Goal: Information Seeking & Learning: Find specific fact

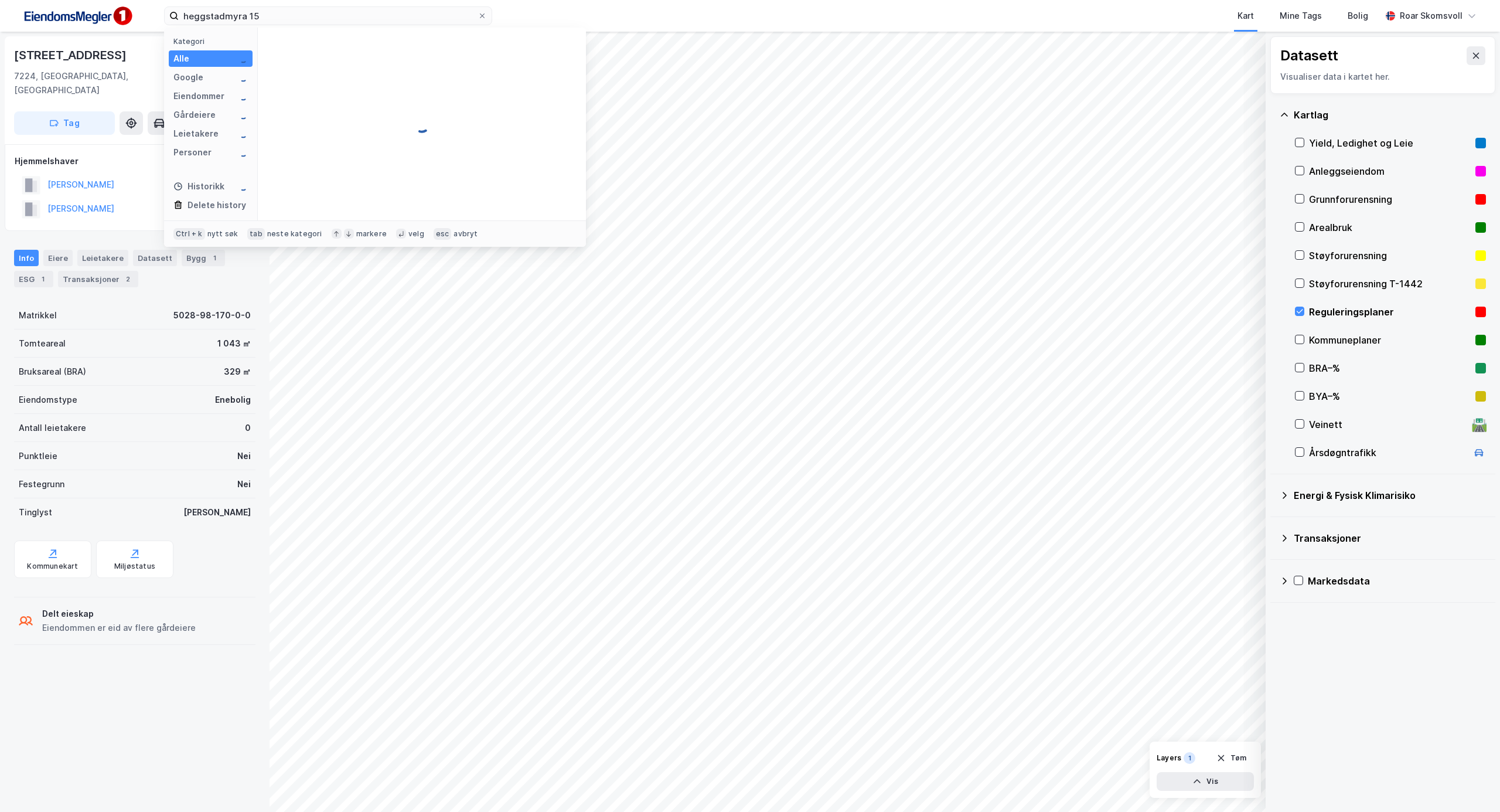
type input "heggstadmyra 15"
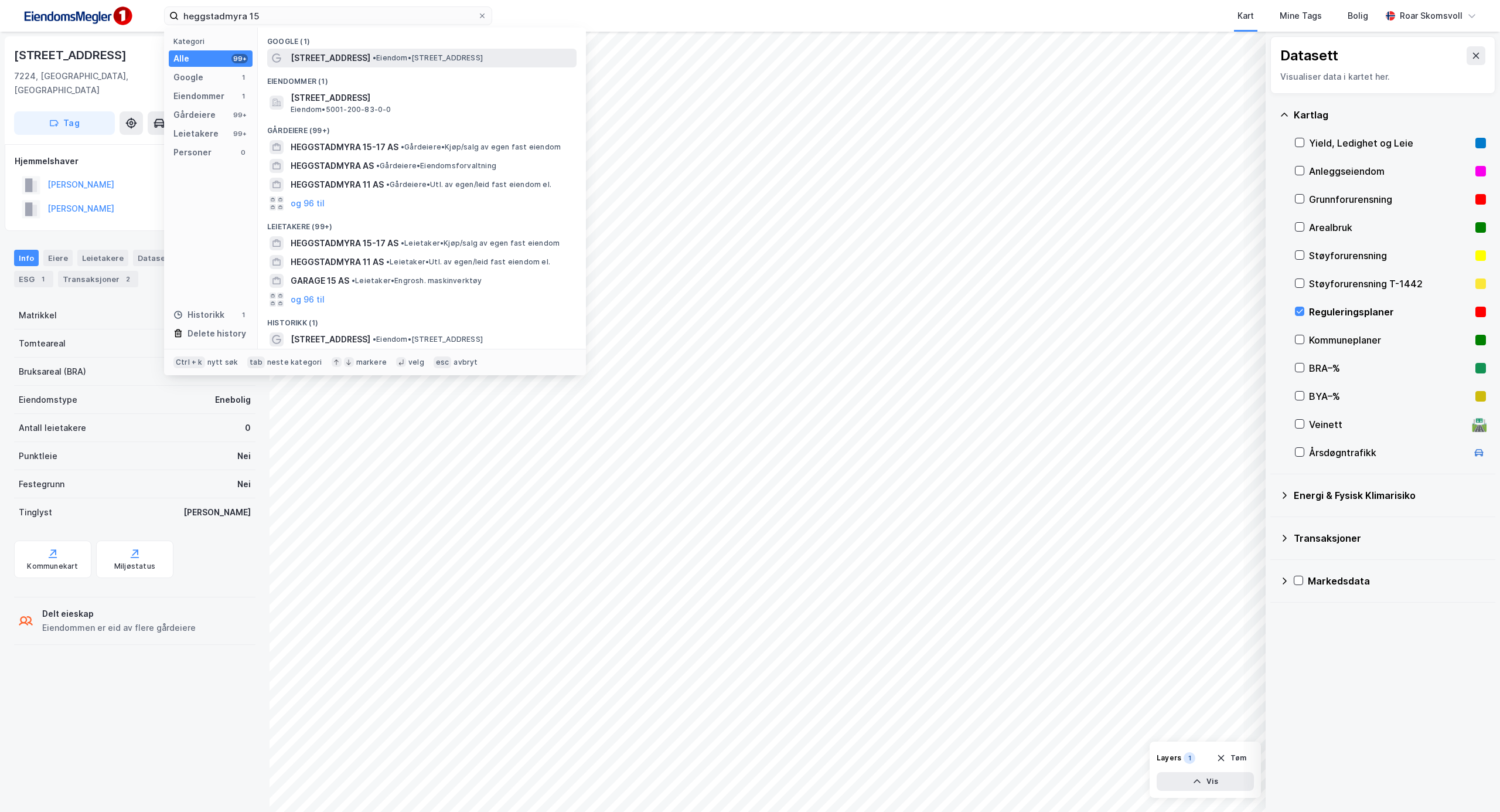
click at [340, 56] on span "[STREET_ADDRESS]" at bounding box center [331, 58] width 80 height 14
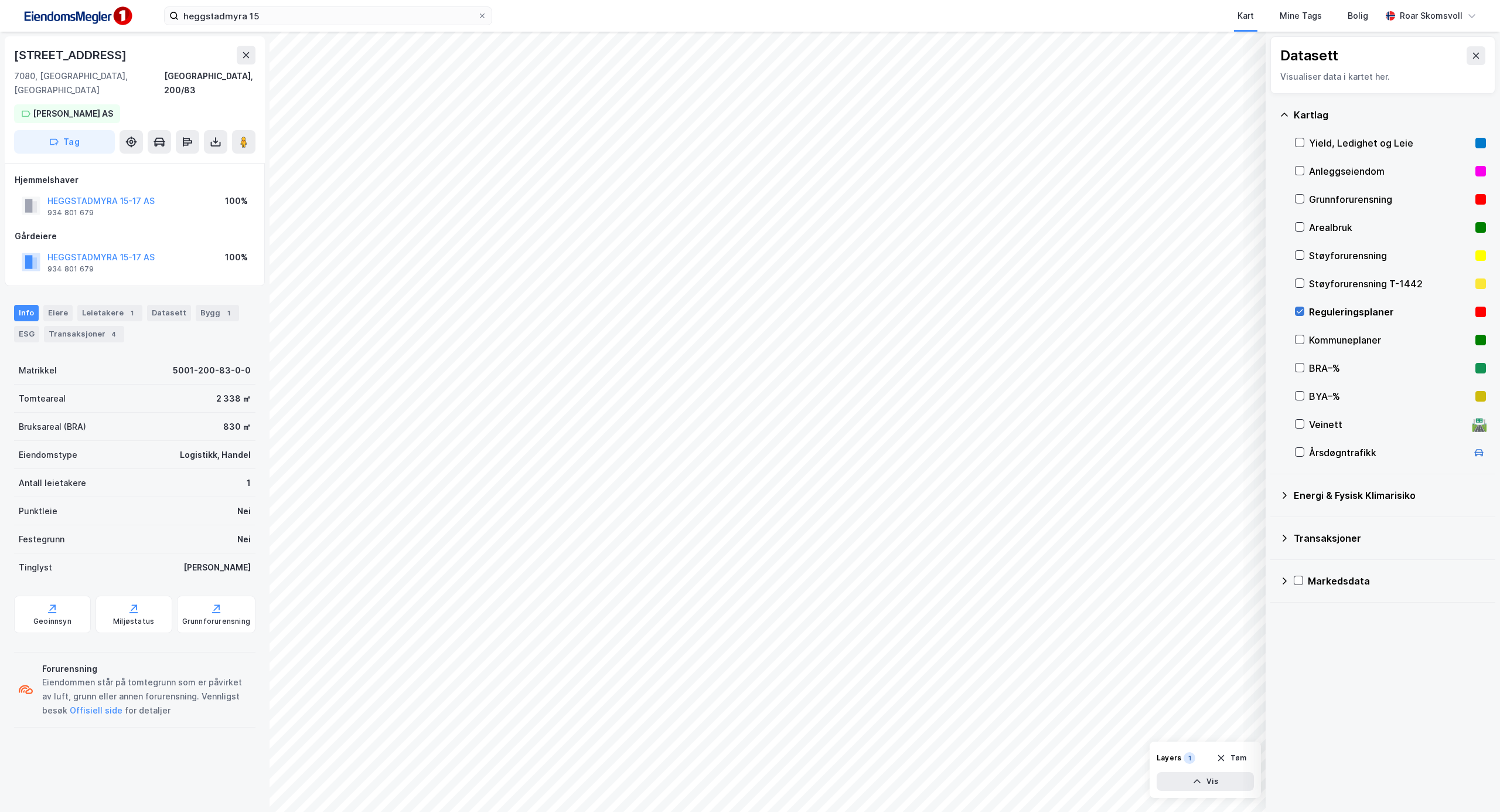
click at [1302, 312] on icon at bounding box center [1300, 311] width 9 height 9
click at [1473, 55] on icon at bounding box center [1477, 56] width 6 height 6
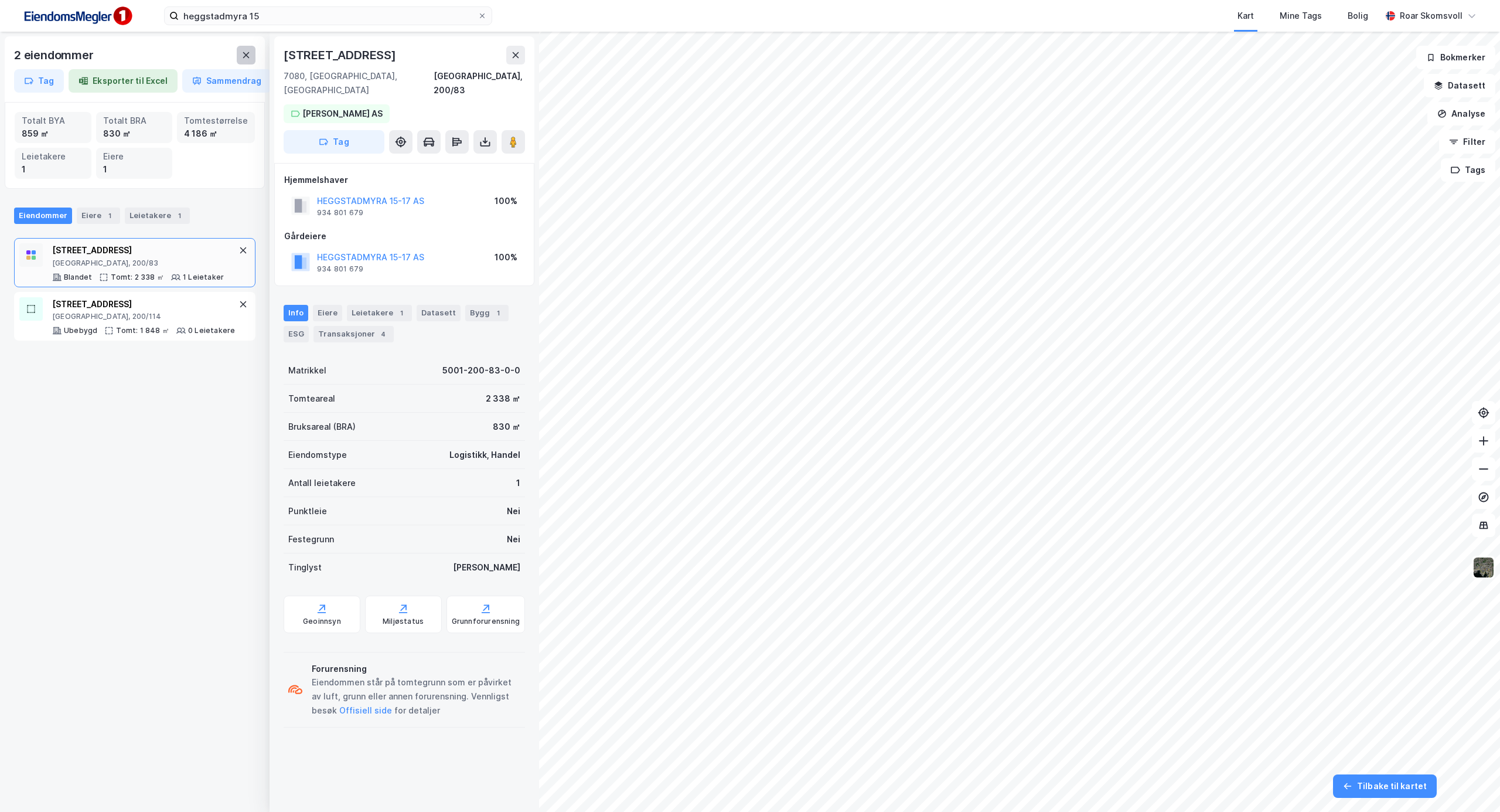
click at [246, 51] on icon at bounding box center [246, 55] width 9 height 9
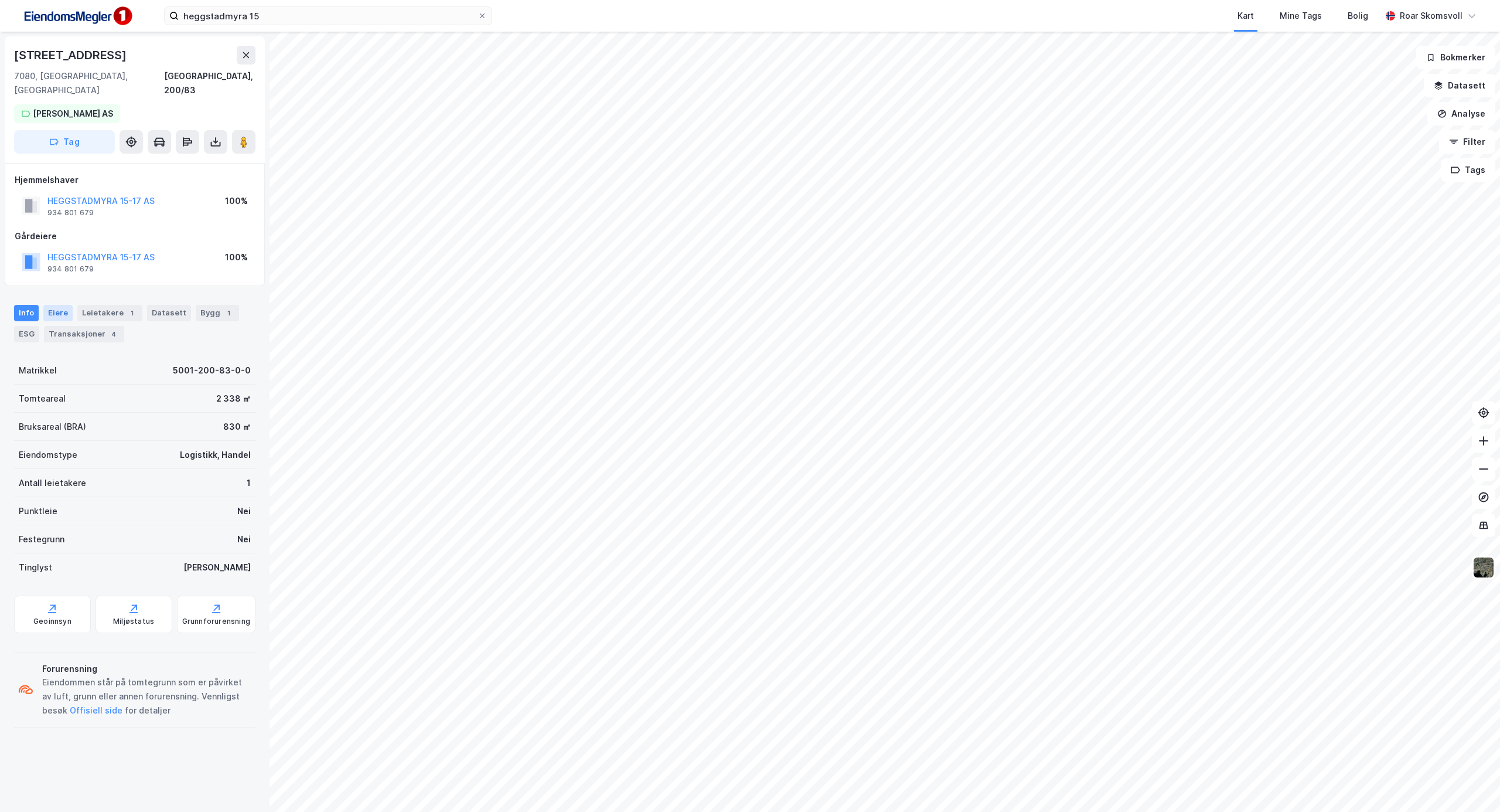
click at [52, 305] on div "Eiere" at bounding box center [59, 313] width 30 height 16
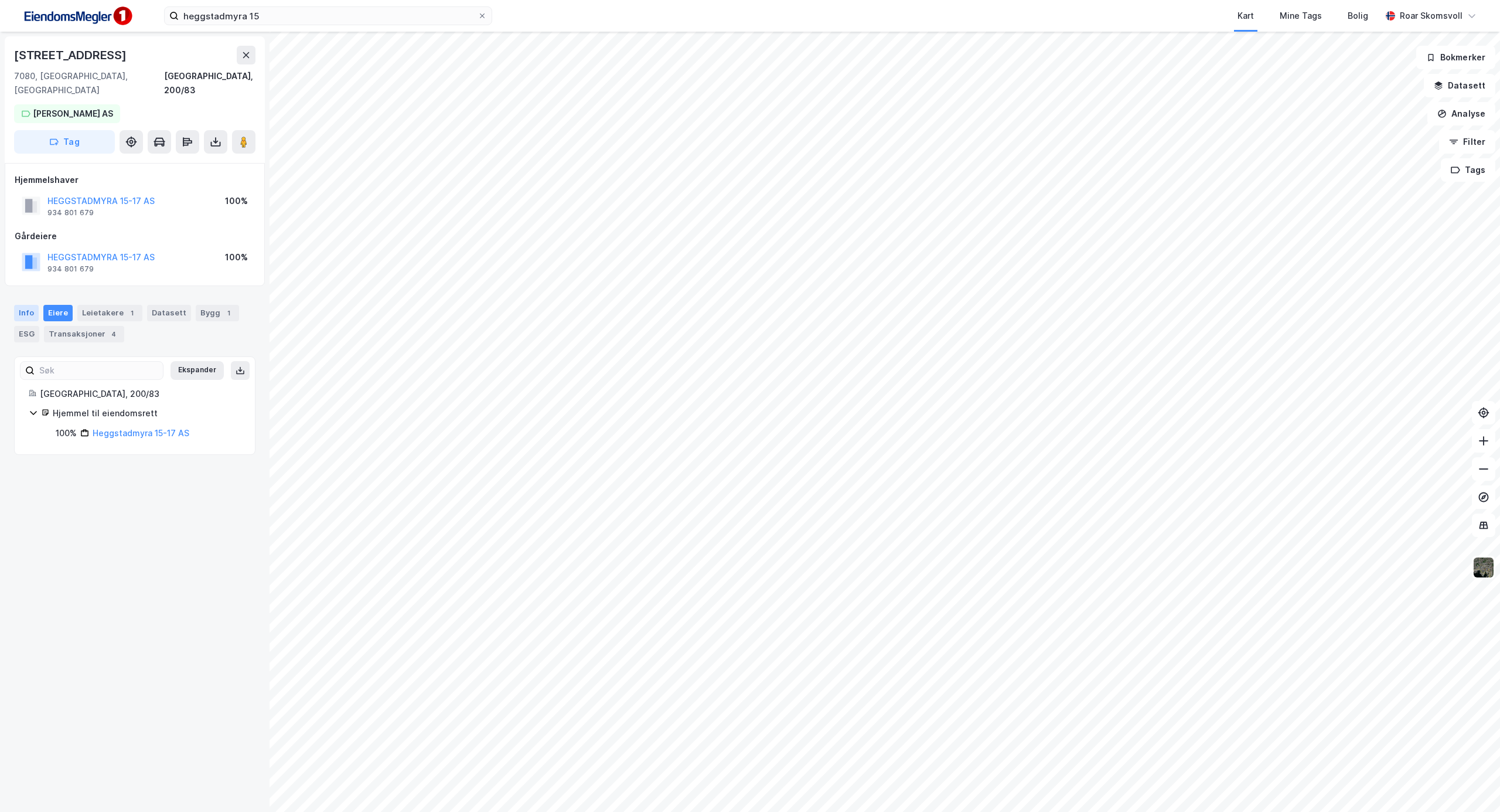
click at [24, 305] on div "Info" at bounding box center [27, 313] width 25 height 16
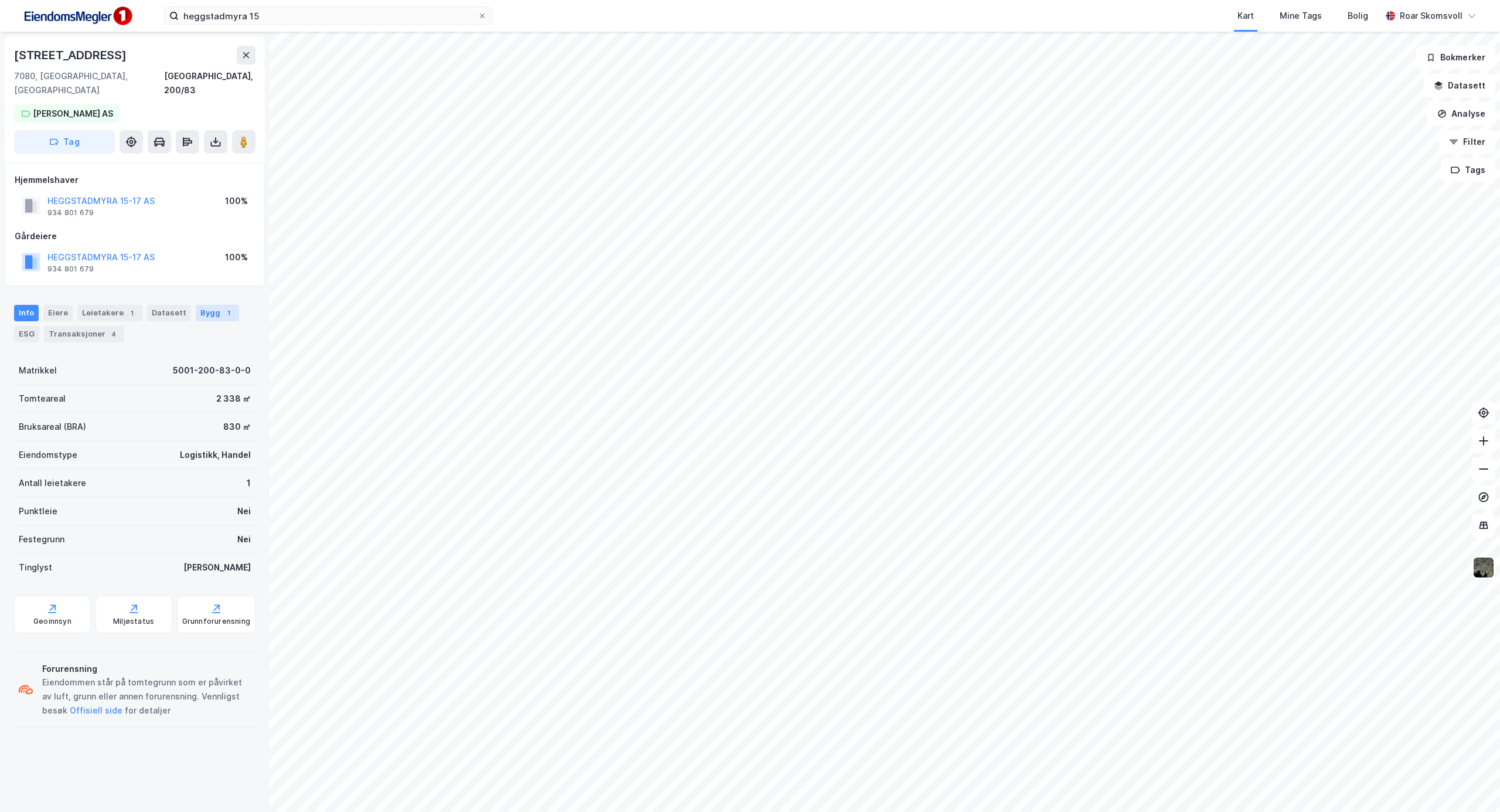
click at [204, 305] on div "Bygg 1" at bounding box center [218, 313] width 44 height 16
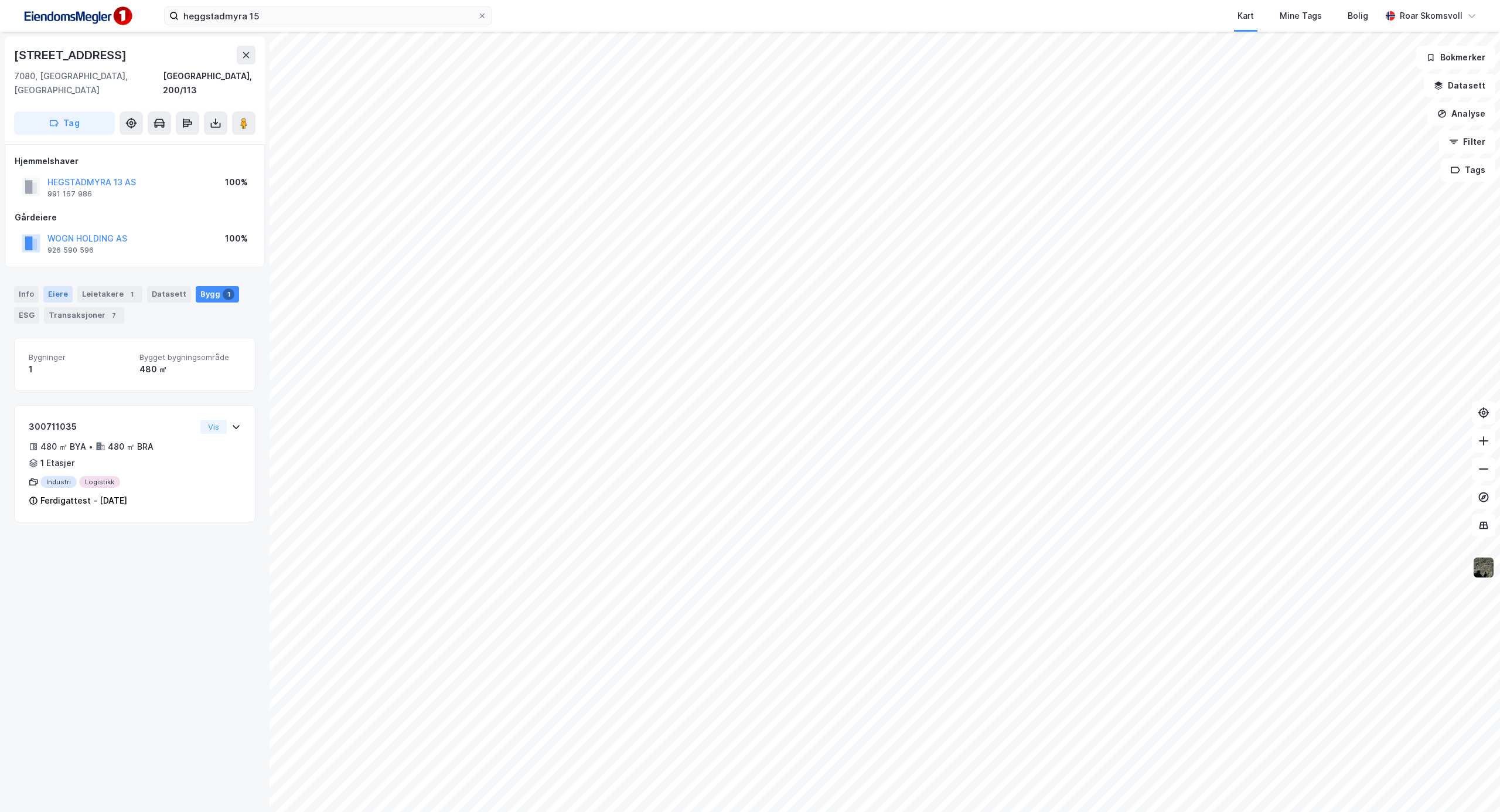
click at [59, 286] on div "Eiere" at bounding box center [59, 294] width 30 height 16
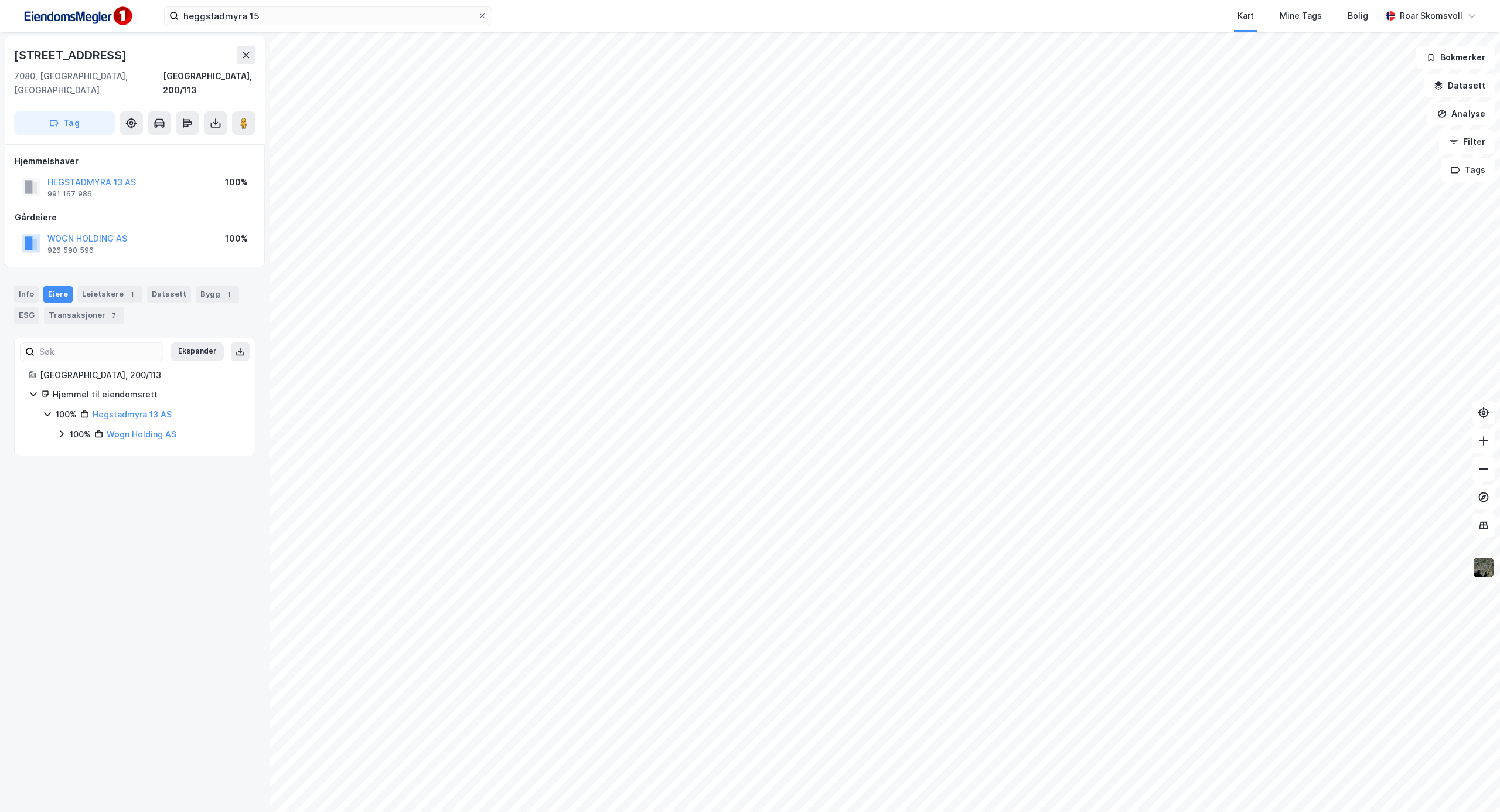
click at [62, 431] on icon at bounding box center [62, 434] width 4 height 7
drag, startPoint x: 191, startPoint y: 438, endPoint x: 126, endPoint y: 441, distance: 65.1
click at [126, 447] on div "50% - [PERSON_NAME]" at bounding box center [161, 454] width 157 height 14
copy link "[PERSON_NAME]"
drag, startPoint x: 249, startPoint y: 105, endPoint x: 251, endPoint y: 112, distance: 7.3
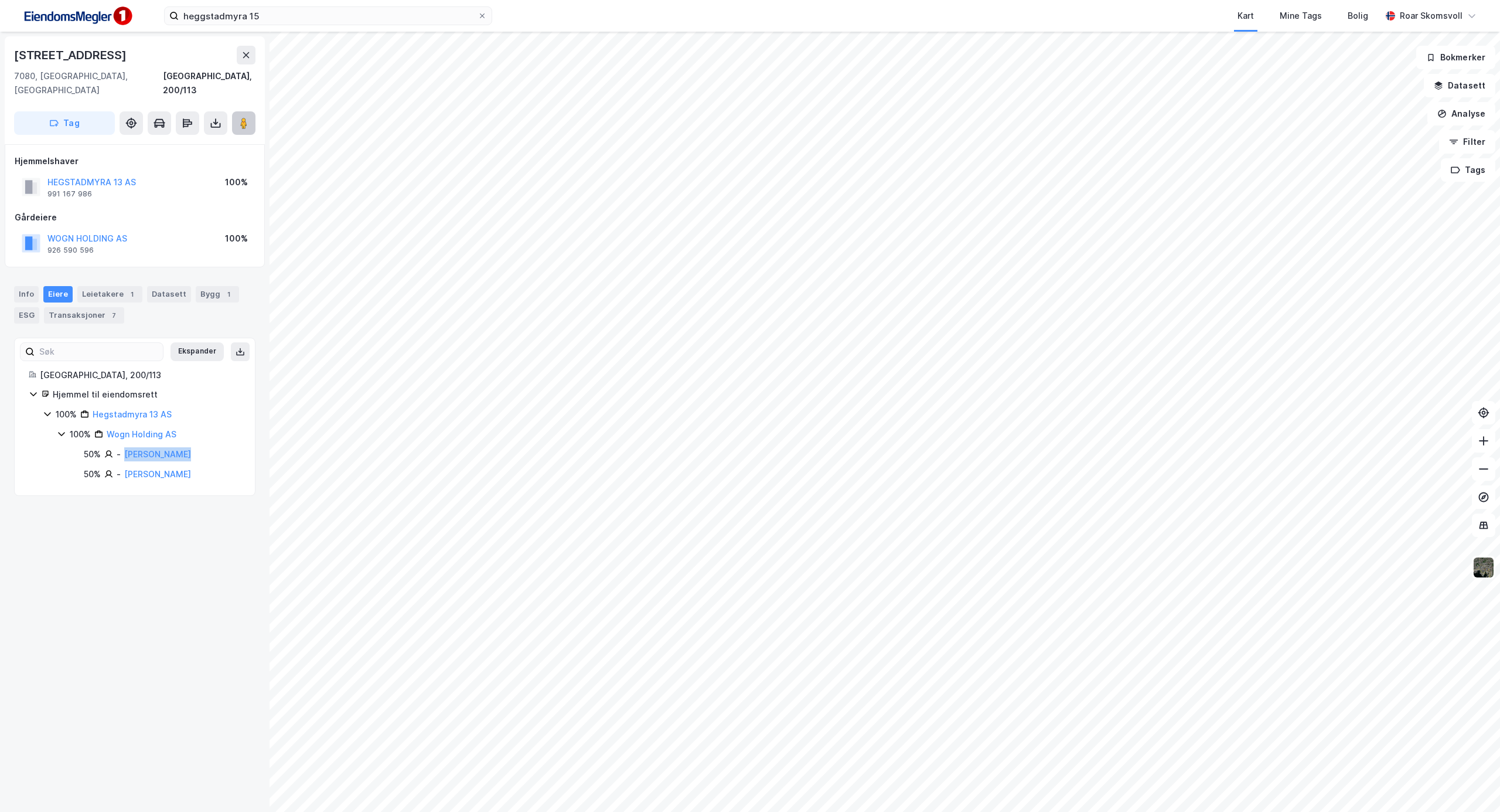
click at [249, 117] on icon at bounding box center [243, 122] width 12 height 12
click at [62, 431] on icon at bounding box center [62, 434] width 4 height 7
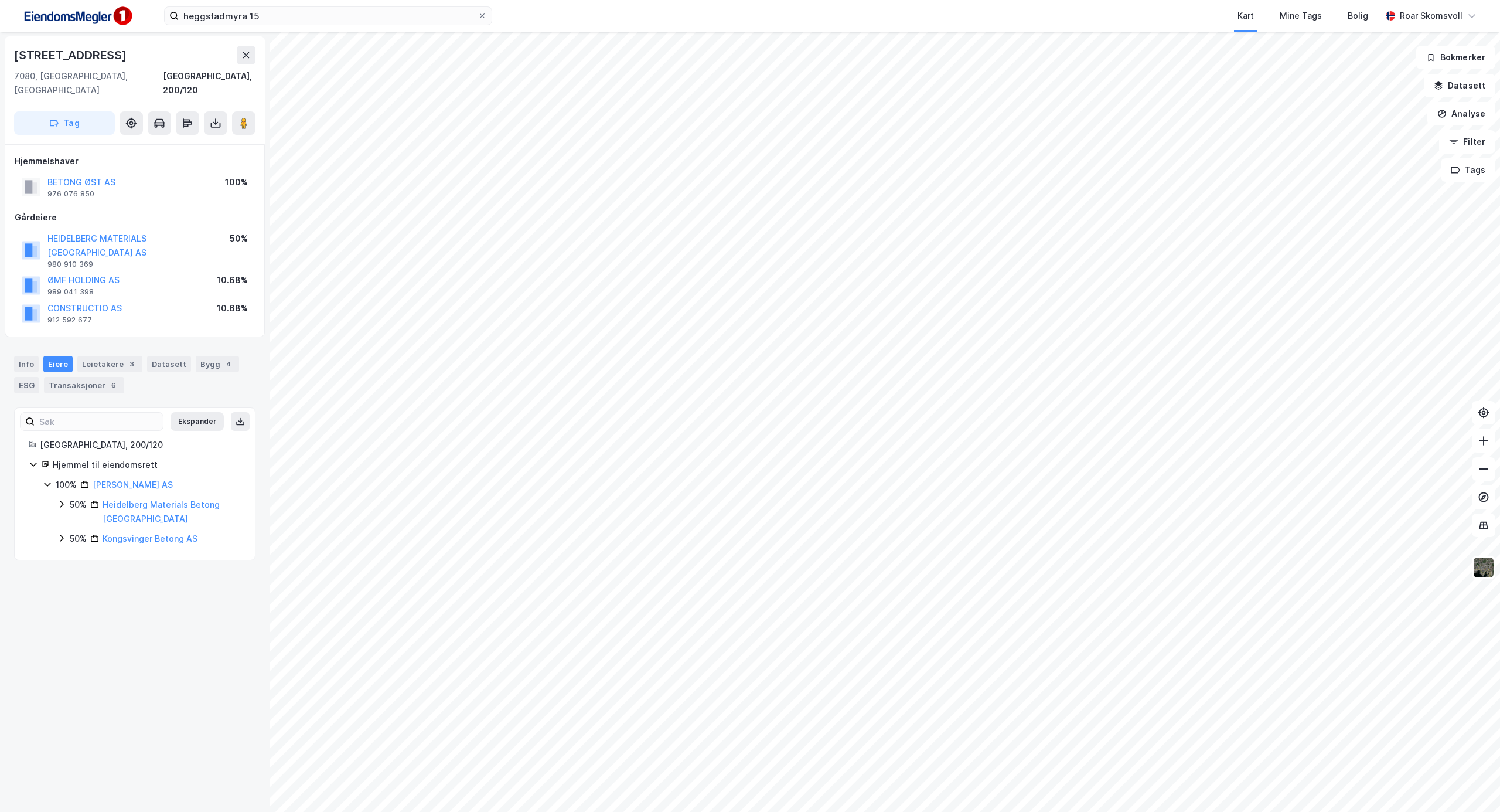
click at [60, 534] on icon at bounding box center [62, 538] width 9 height 9
click at [247, 117] on icon at bounding box center [243, 122] width 12 height 12
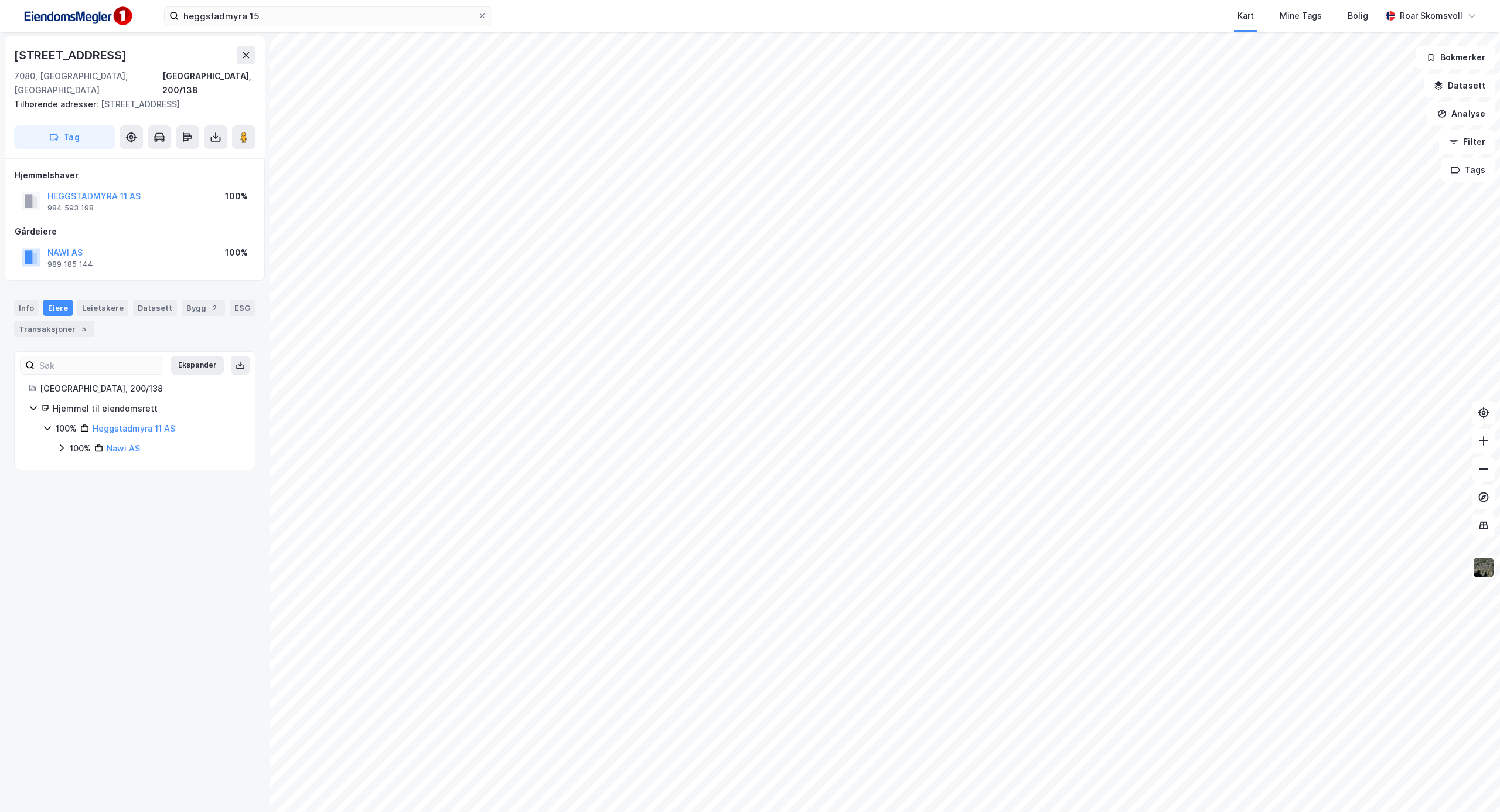
click at [62, 445] on icon at bounding box center [62, 448] width 4 height 7
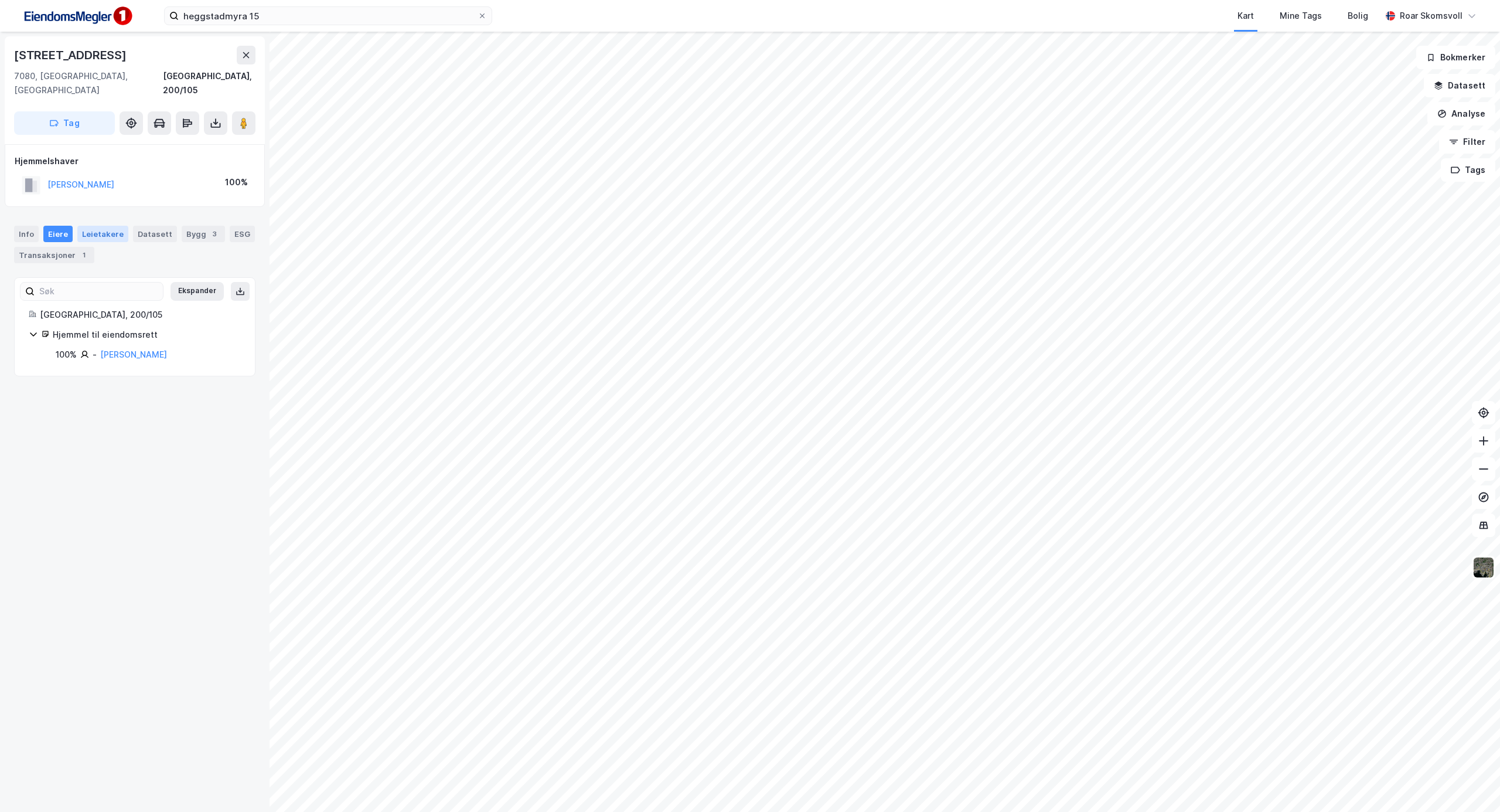
click at [93, 225] on div "Leietakere" at bounding box center [102, 233] width 51 height 16
click at [55, 225] on div "Eiere" at bounding box center [59, 233] width 30 height 16
click at [66, 246] on div "Transaksjoner 1" at bounding box center [54, 254] width 80 height 16
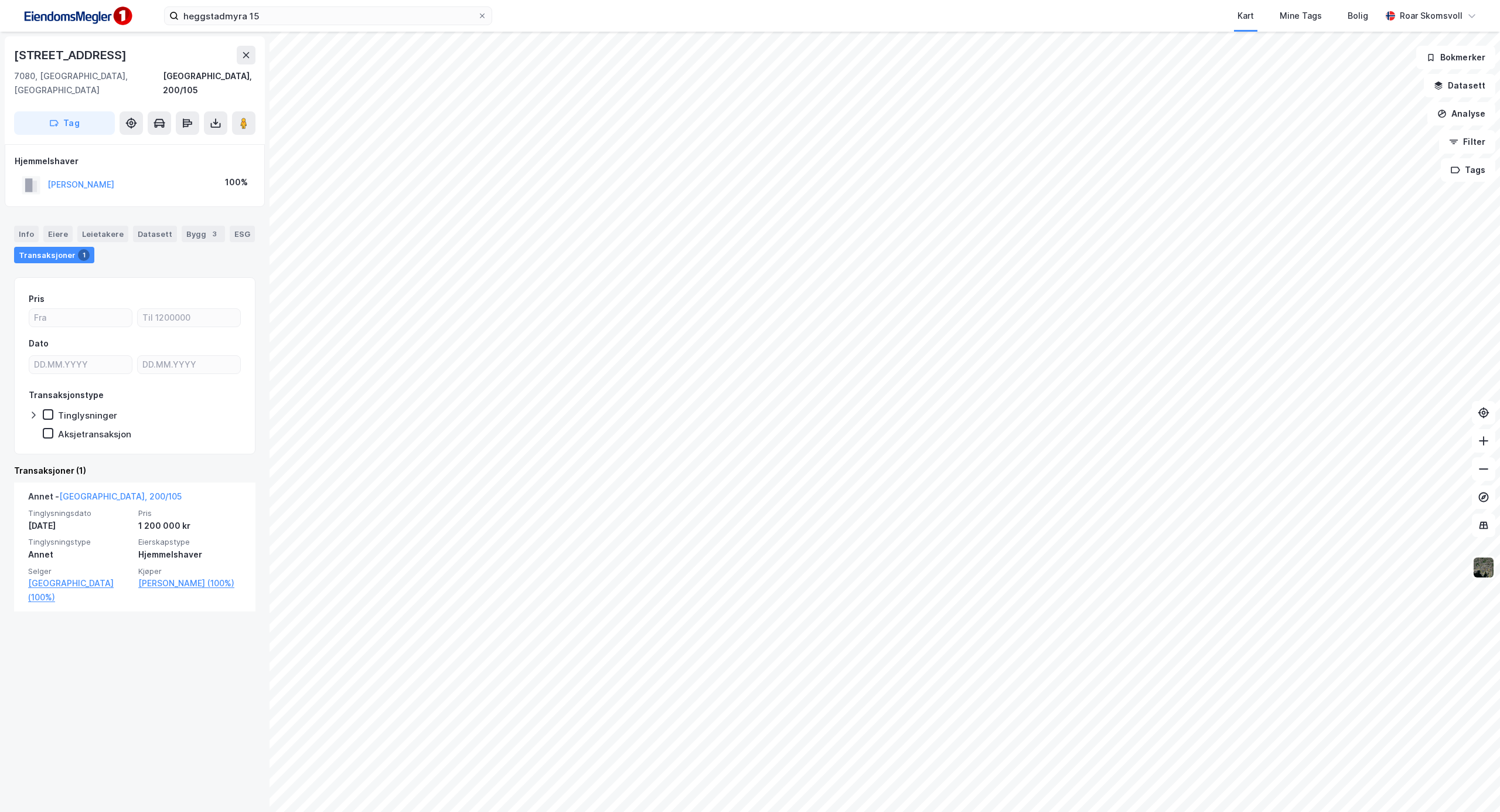
click at [67, 246] on div "Transaksjoner 1" at bounding box center [54, 254] width 80 height 16
click at [57, 225] on div "Eiere" at bounding box center [59, 233] width 30 height 16
